Goal: Task Accomplishment & Management: Use online tool/utility

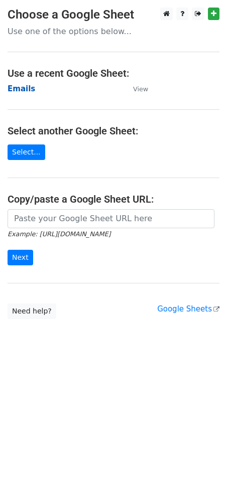
click at [13, 86] on strong "Emails" at bounding box center [22, 88] width 28 height 9
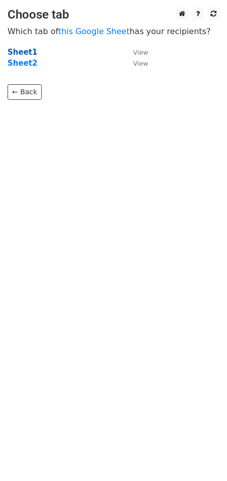
click at [17, 51] on strong "Sheet1" at bounding box center [23, 52] width 30 height 9
